Goal: Information Seeking & Learning: Learn about a topic

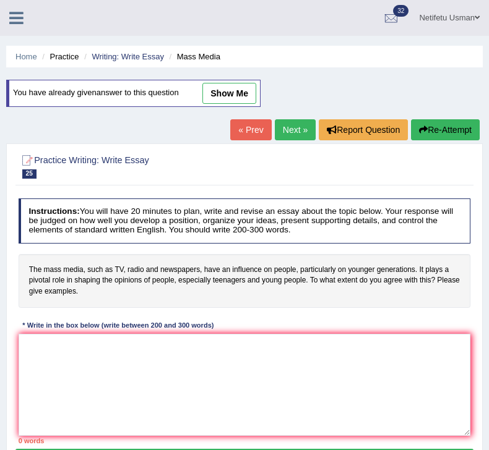
click at [286, 138] on link "Next »" at bounding box center [295, 129] width 41 height 21
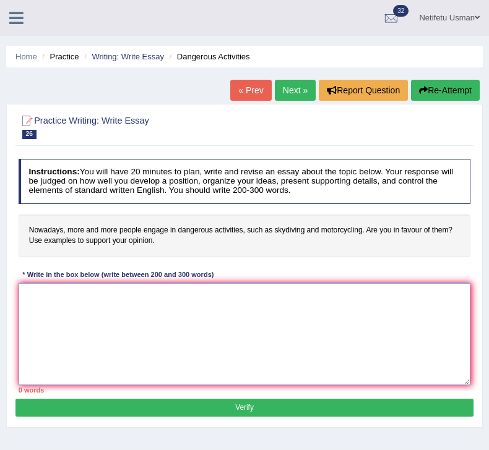
click at [133, 314] on textarea at bounding box center [245, 334] width 452 height 102
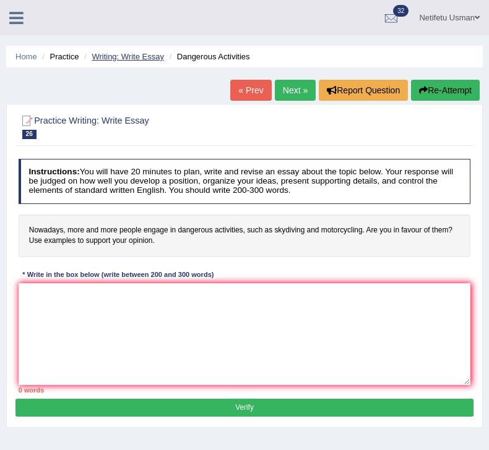
click at [98, 57] on link "Writing: Write Essay" at bounding box center [128, 56] width 72 height 9
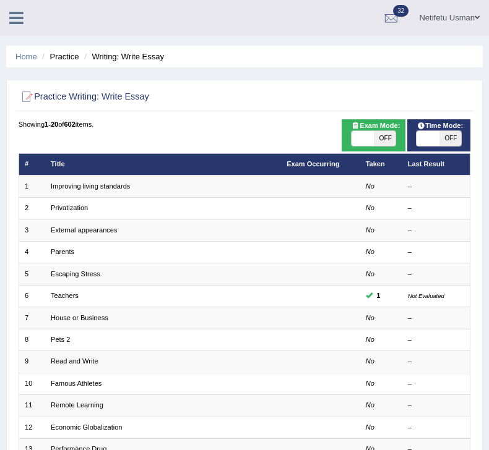
click at [375, 140] on span "OFF" at bounding box center [385, 138] width 22 height 15
checkbox input "true"
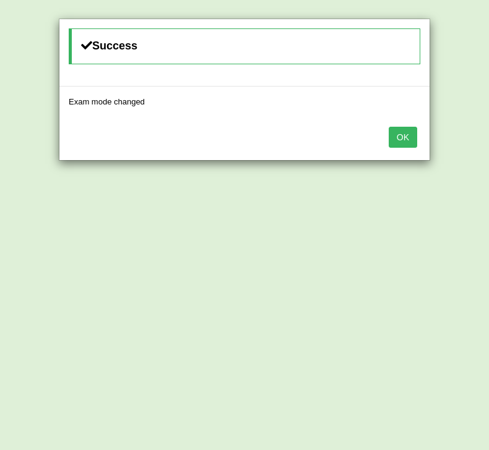
click at [405, 143] on button "OK" at bounding box center [402, 137] width 28 height 21
click at [402, 139] on button "OK" at bounding box center [402, 137] width 28 height 21
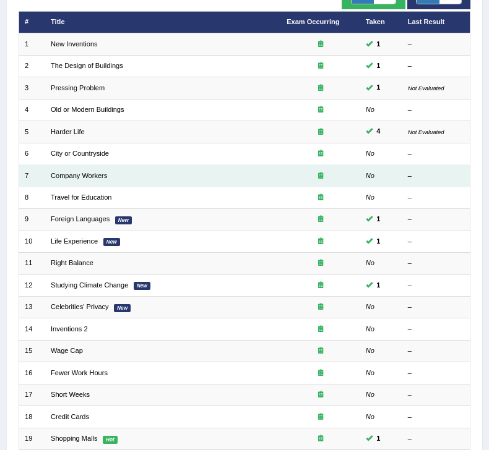
scroll to position [262, 0]
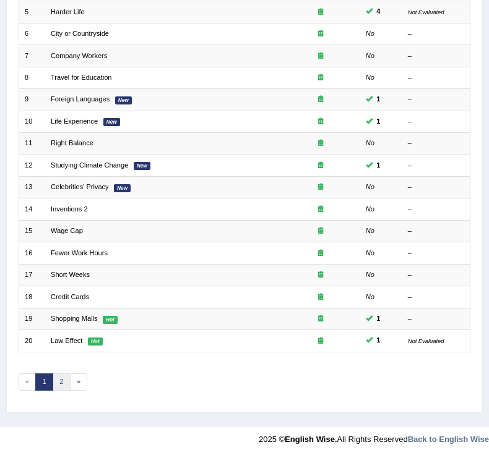
click at [58, 374] on link "2" at bounding box center [62, 382] width 18 height 17
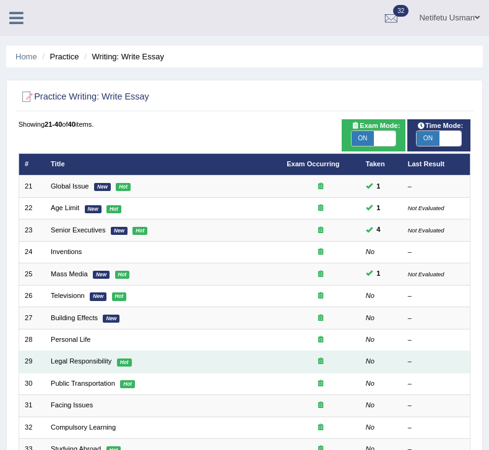
click at [307, 363] on div at bounding box center [319, 362] width 67 height 10
click at [106, 359] on link "Legal Responsibility" at bounding box center [81, 360] width 61 height 7
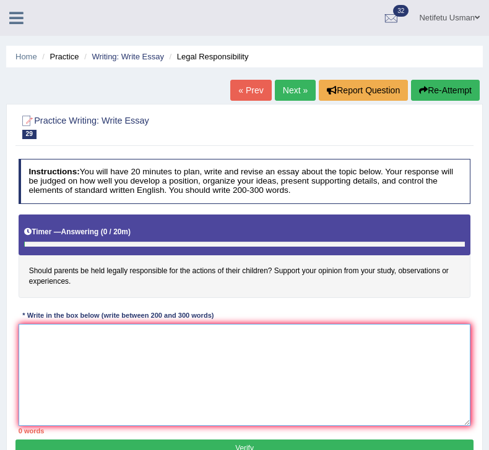
click at [100, 355] on textarea at bounding box center [245, 375] width 452 height 102
type textarea "R"
type textarea "The"
